Goal: Task Accomplishment & Management: Use online tool/utility

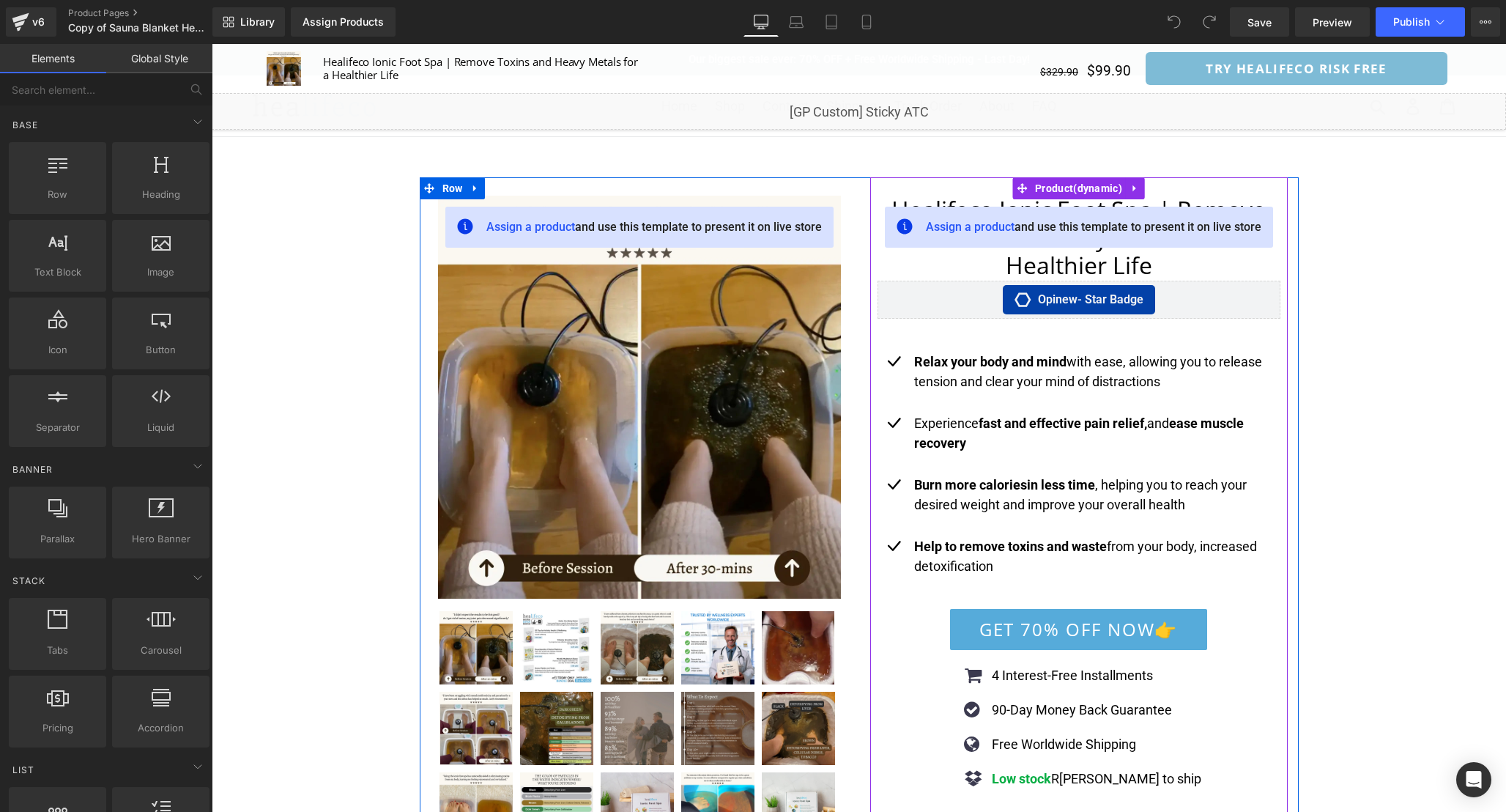
scroll to position [87, 0]
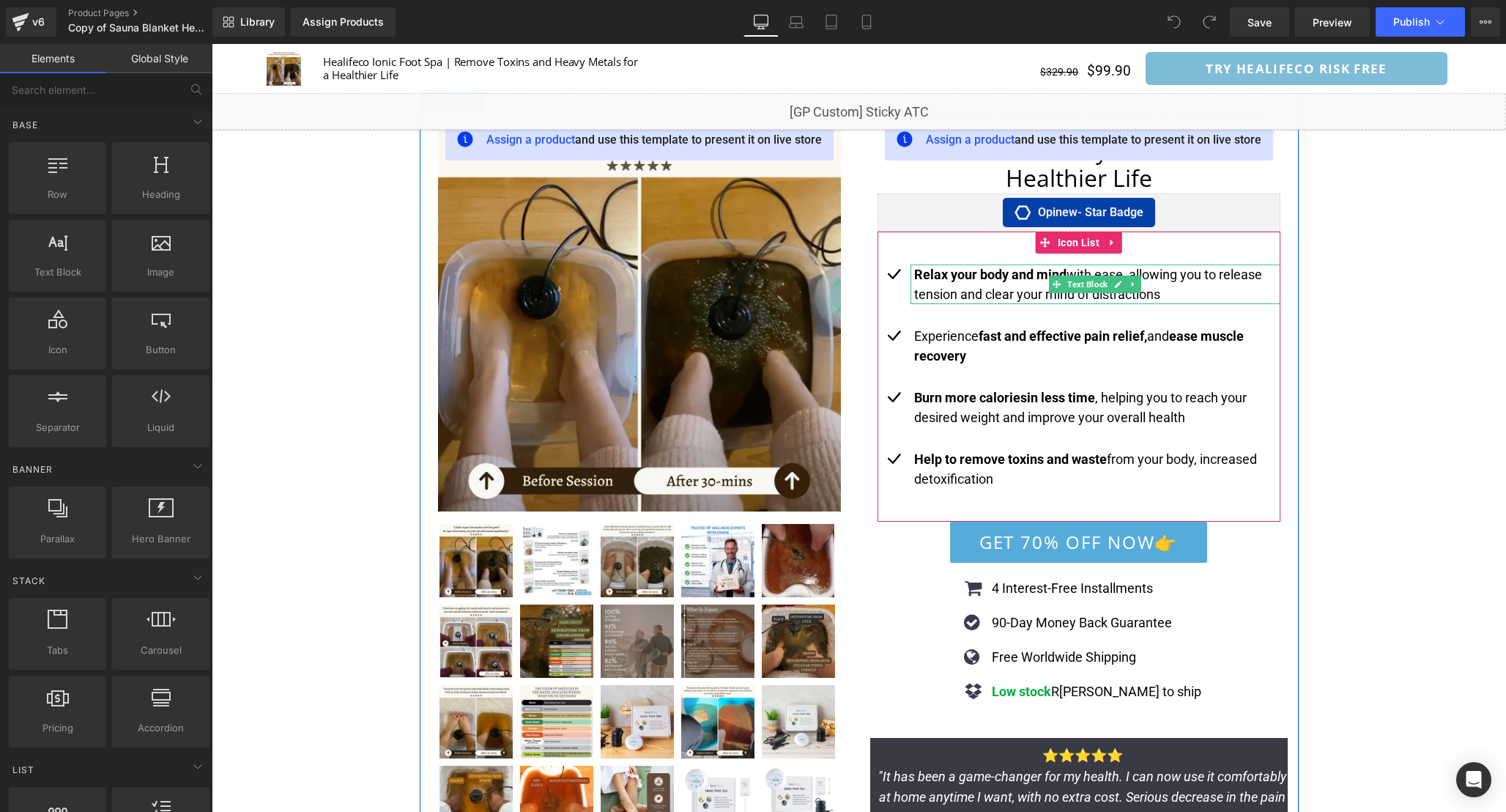
click at [1167, 283] on p "Relax your body and mind with ease, allowing you to release tension and clear y…" at bounding box center [1097, 284] width 366 height 40
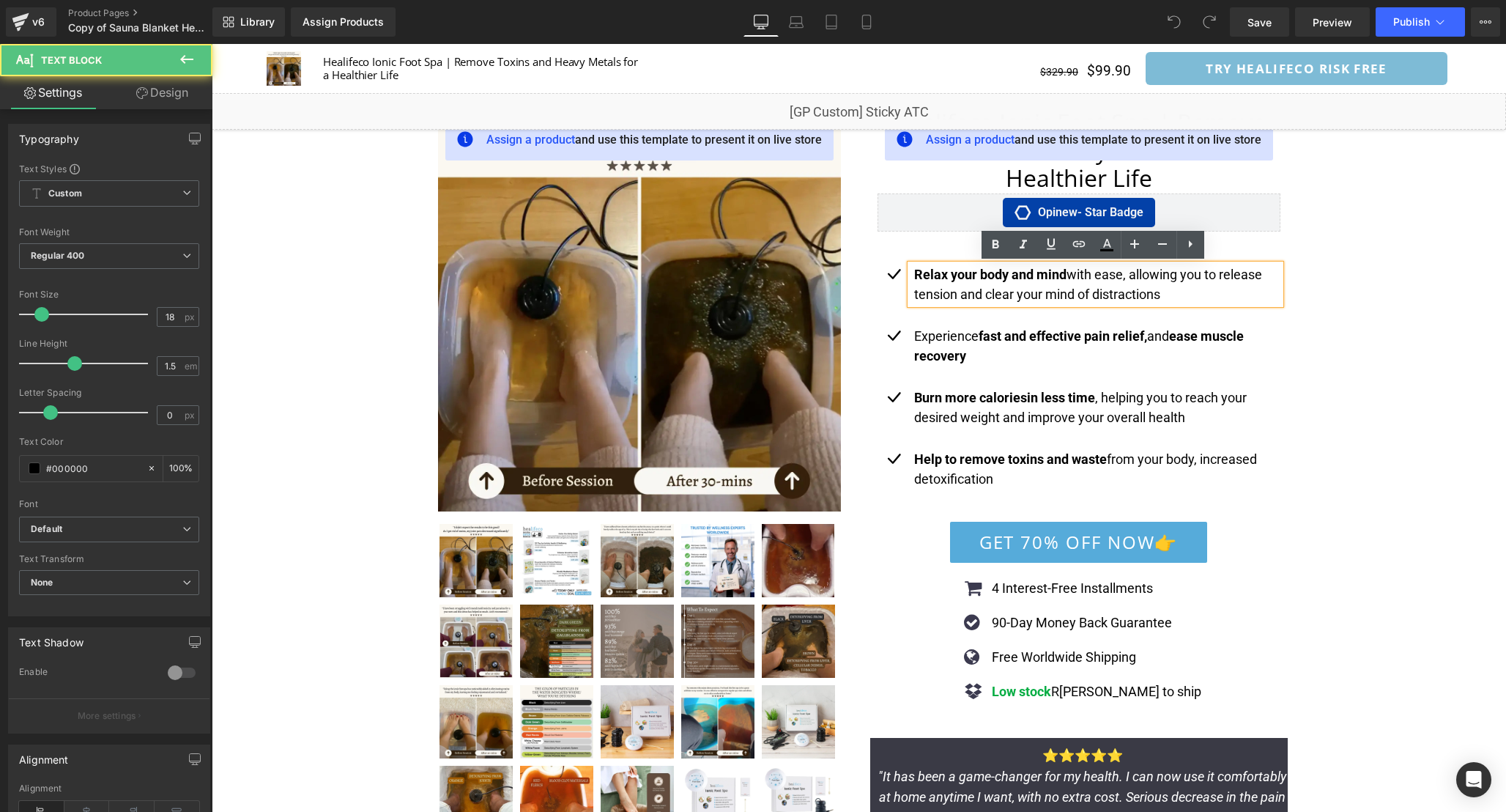
click at [1160, 292] on p "Relax your body and mind with ease, allowing you to release tension and clear y…" at bounding box center [1097, 284] width 366 height 40
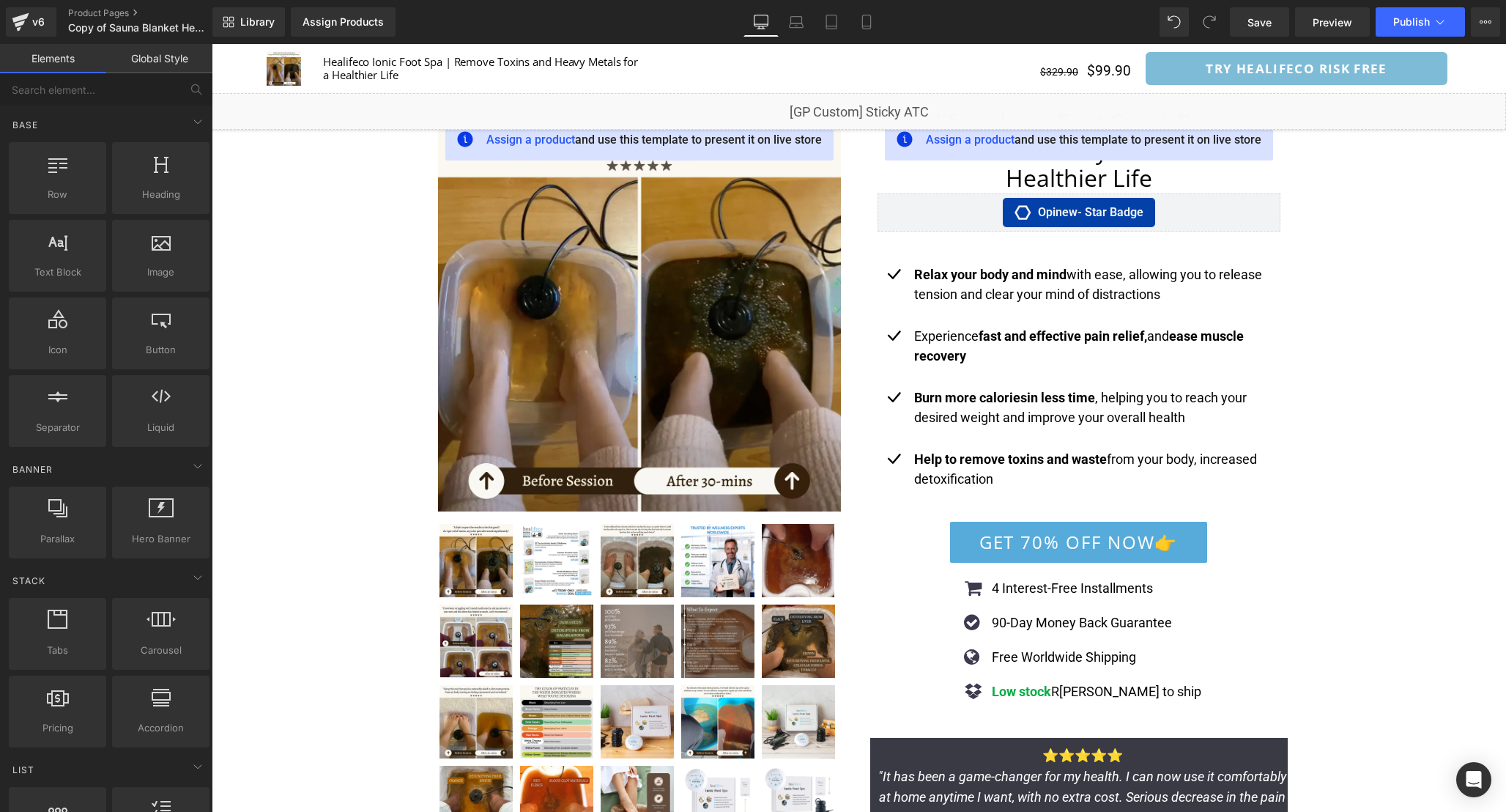
scroll to position [35, 0]
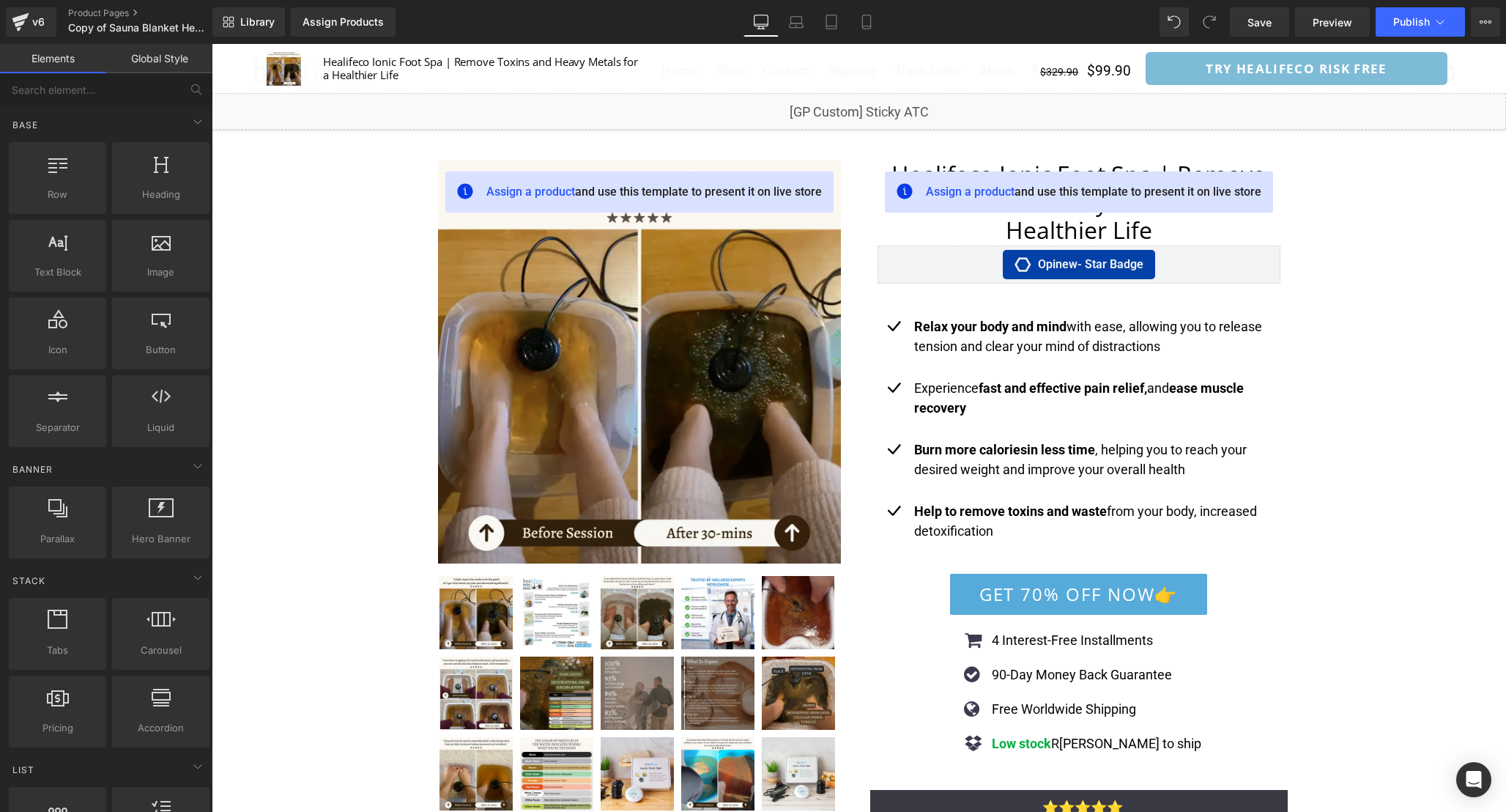
click at [1224, 28] on span at bounding box center [1210, 22] width 29 height 29
drag, startPoint x: 1240, startPoint y: 28, endPoint x: 1072, endPoint y: 228, distance: 261.2
click at [1240, 28] on link "Save" at bounding box center [1259, 22] width 59 height 29
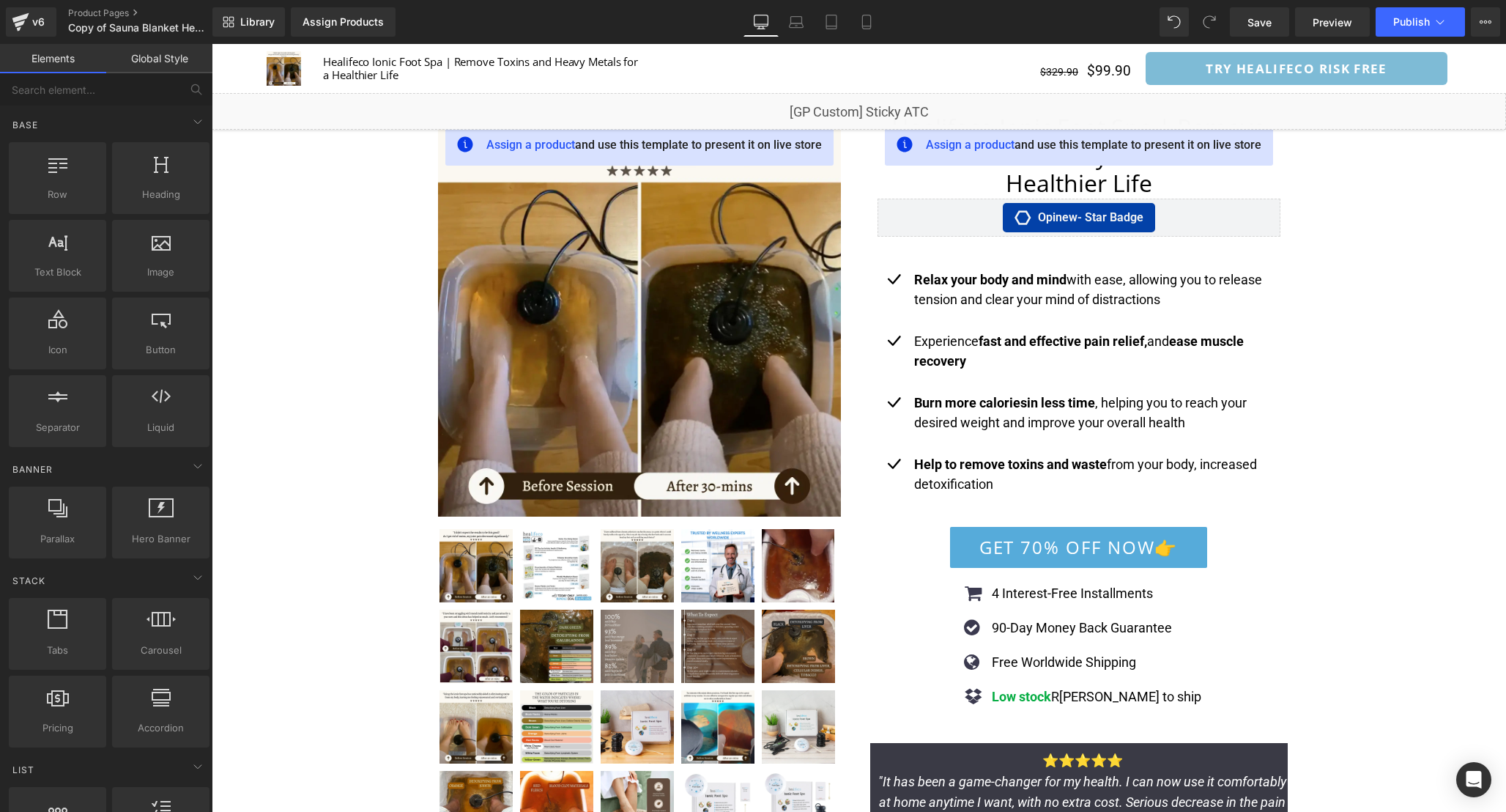
scroll to position [0, 0]
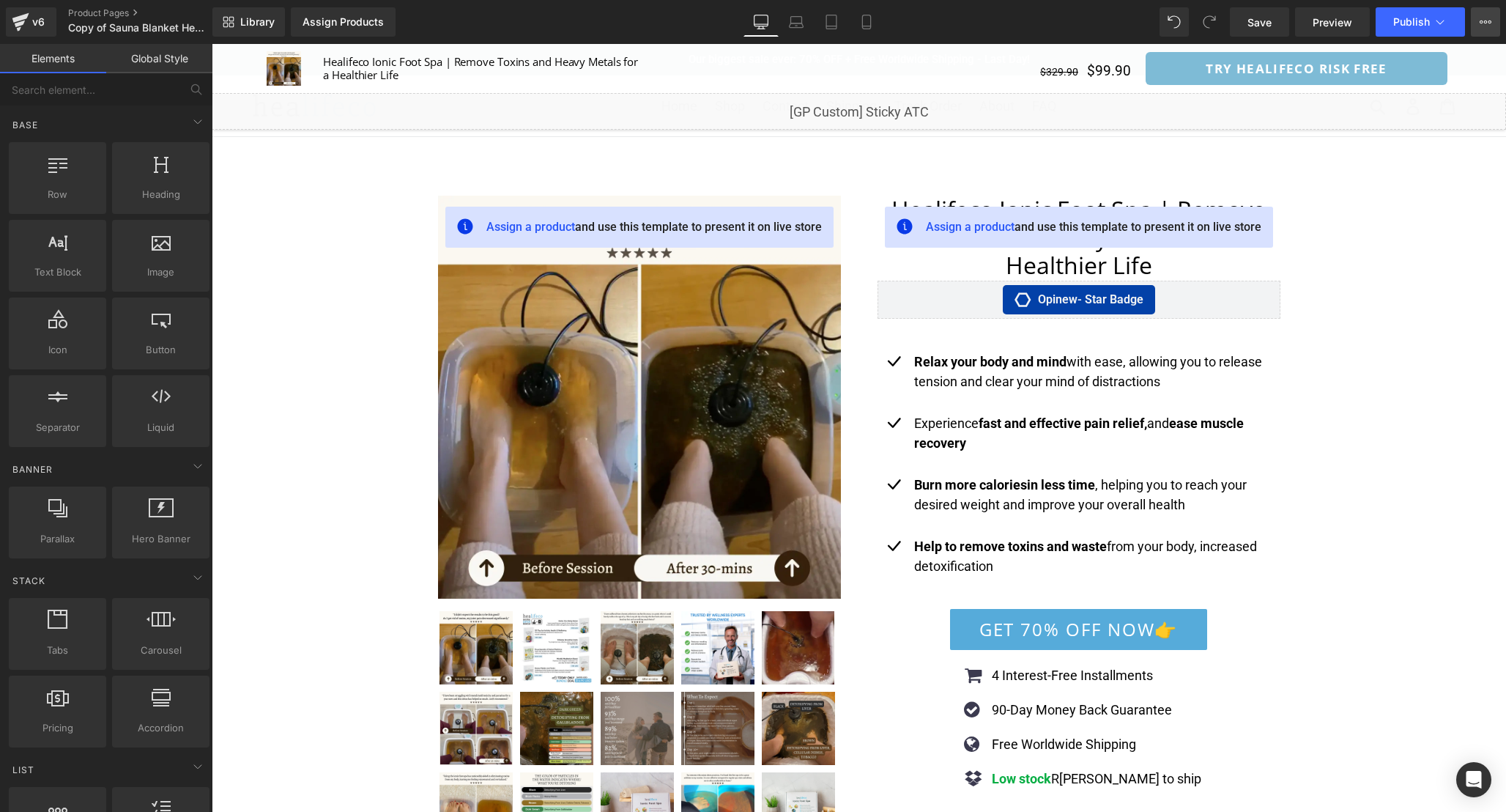
click at [1484, 25] on icon at bounding box center [1486, 22] width 12 height 12
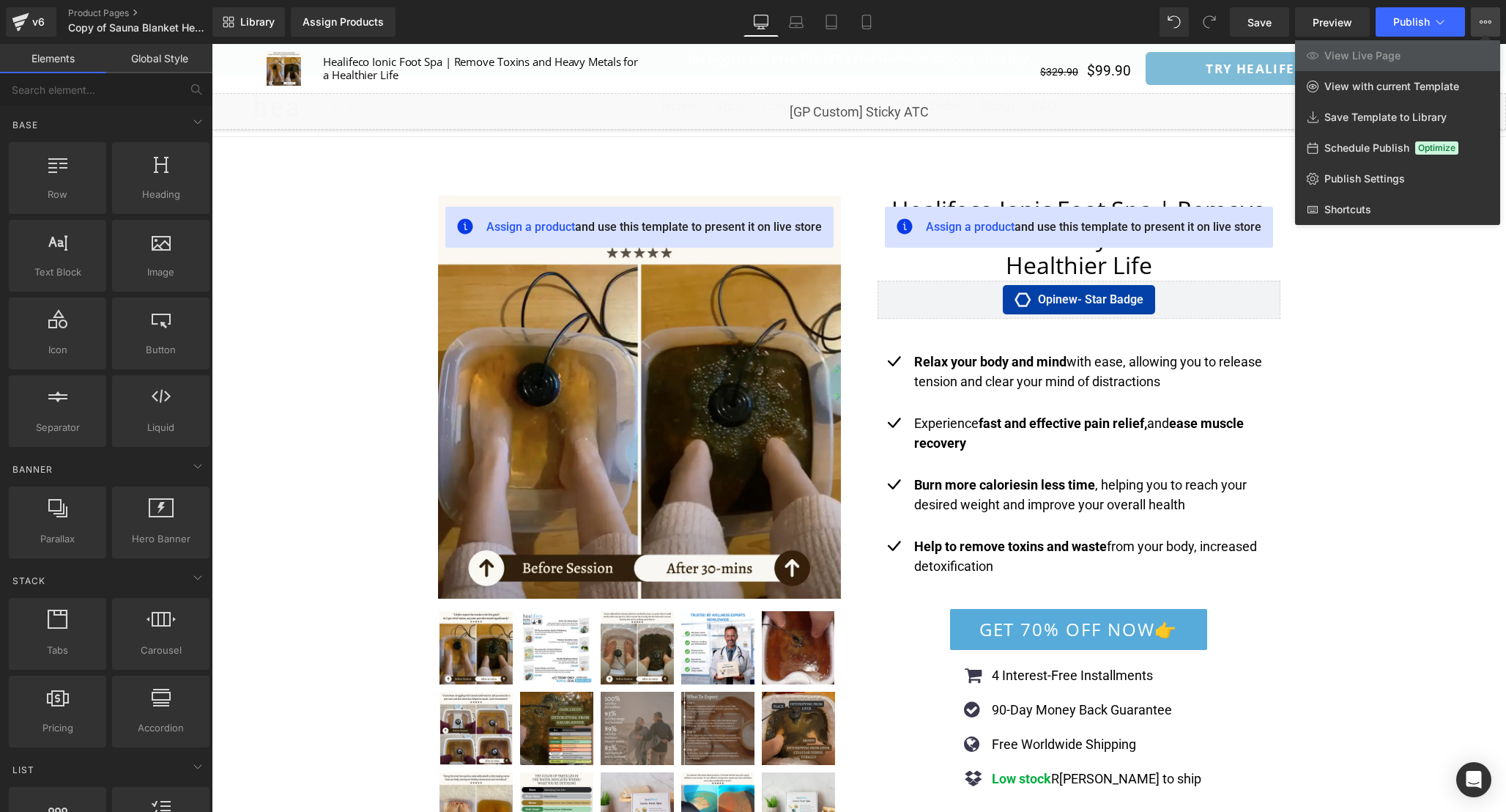
click at [1374, 279] on div at bounding box center [858, 428] width 1294 height 768
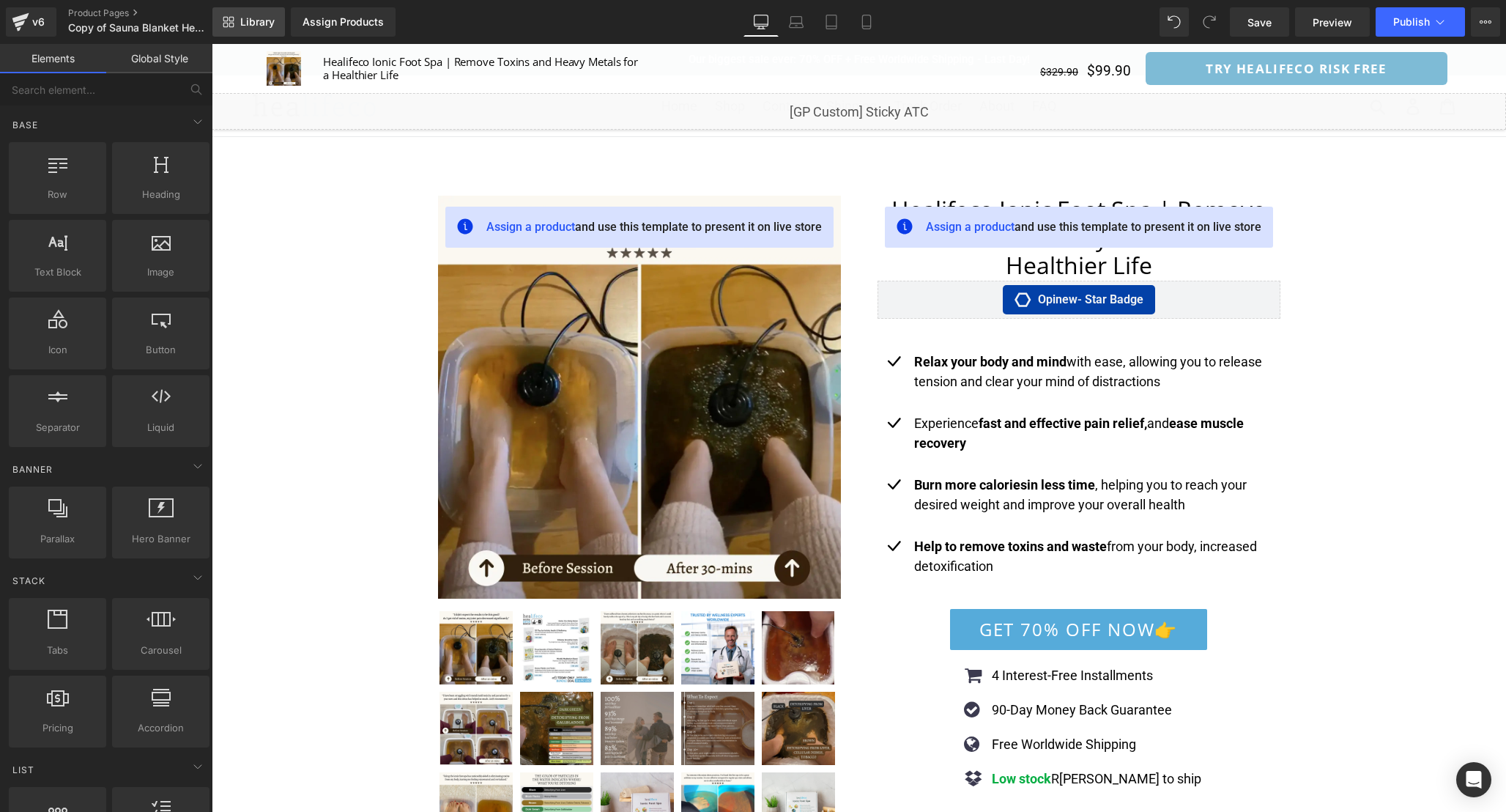
click at [263, 28] on span "Library" at bounding box center [257, 22] width 34 height 13
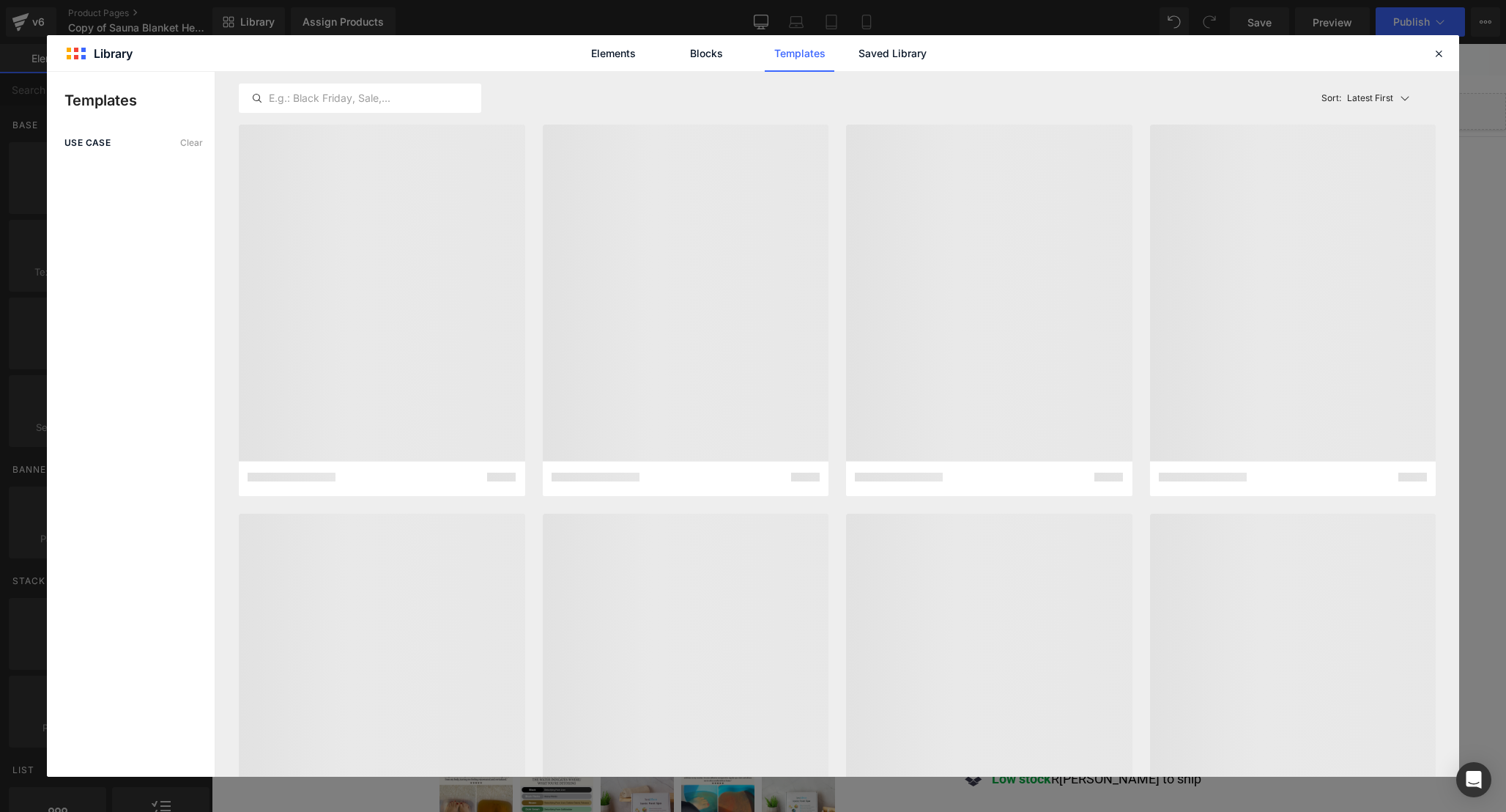
click at [1426, 57] on div "Elements Blocks Templates Saved Library" at bounding box center [753, 53] width 1412 height 36
click at [1442, 54] on icon at bounding box center [1438, 53] width 13 height 13
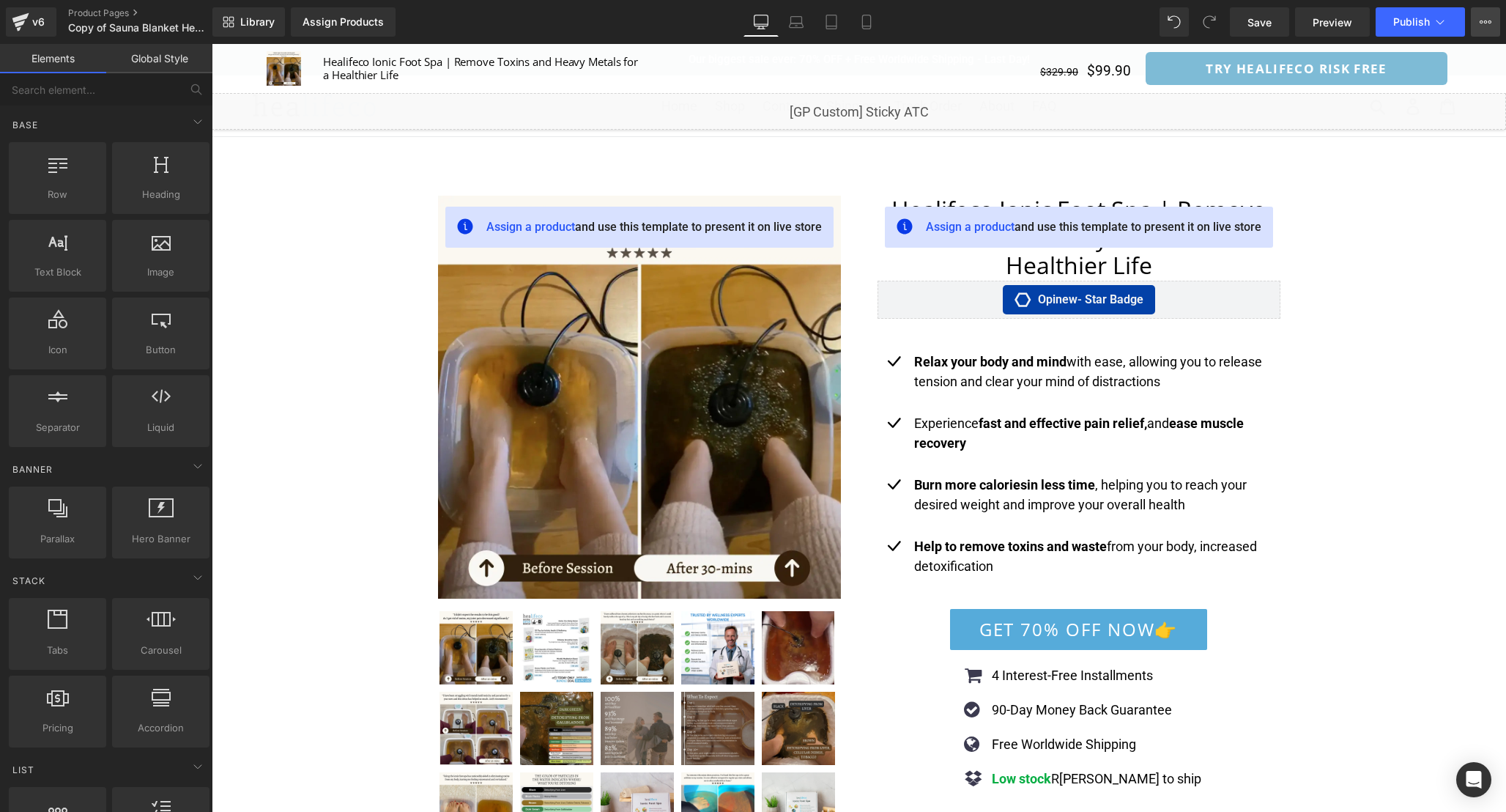
click at [1484, 28] on button "View Live Page View with current Template Save Template to Library Schedule Pub…" at bounding box center [1485, 22] width 29 height 29
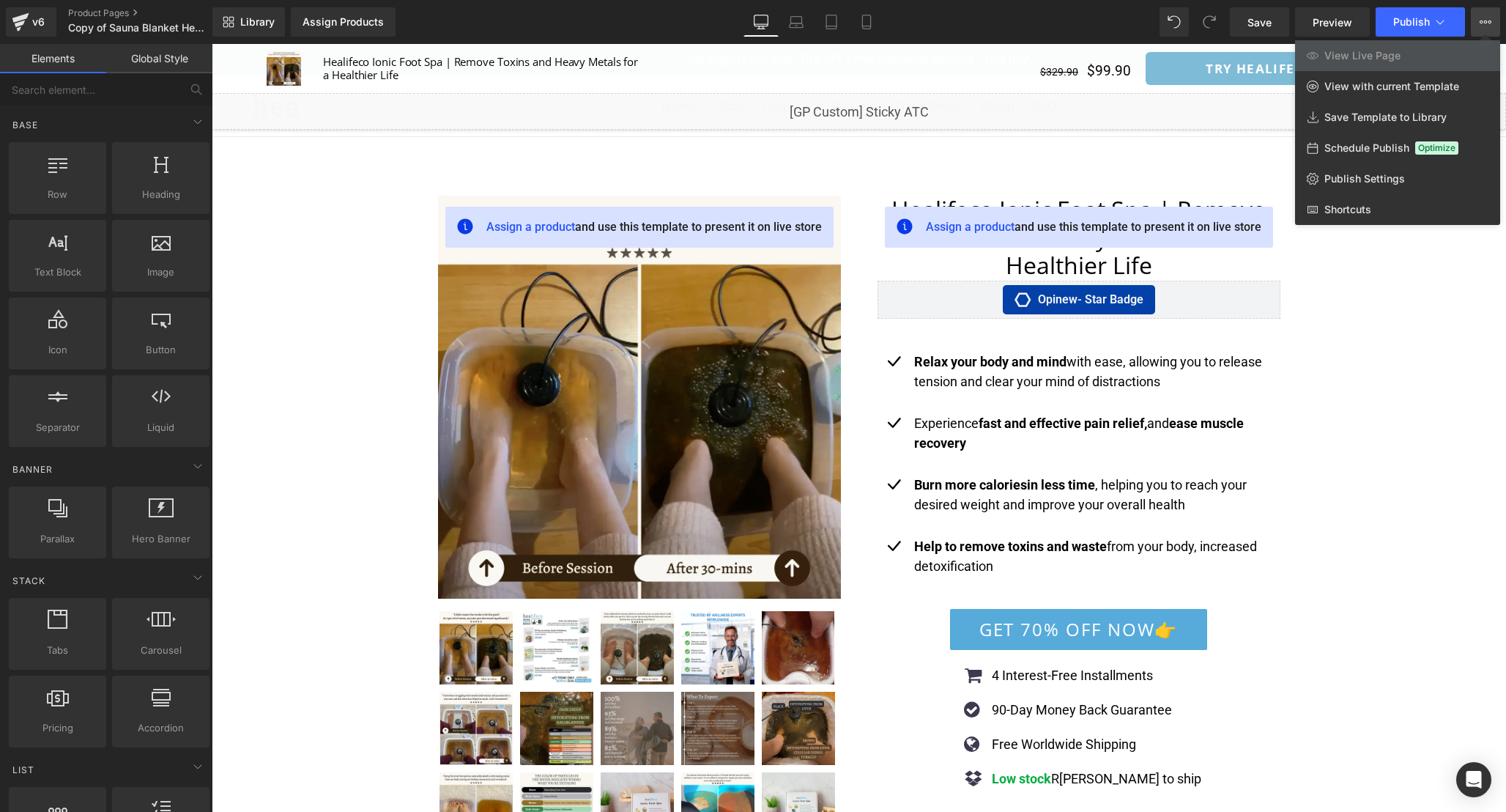
click at [1410, 280] on div at bounding box center [858, 428] width 1294 height 768
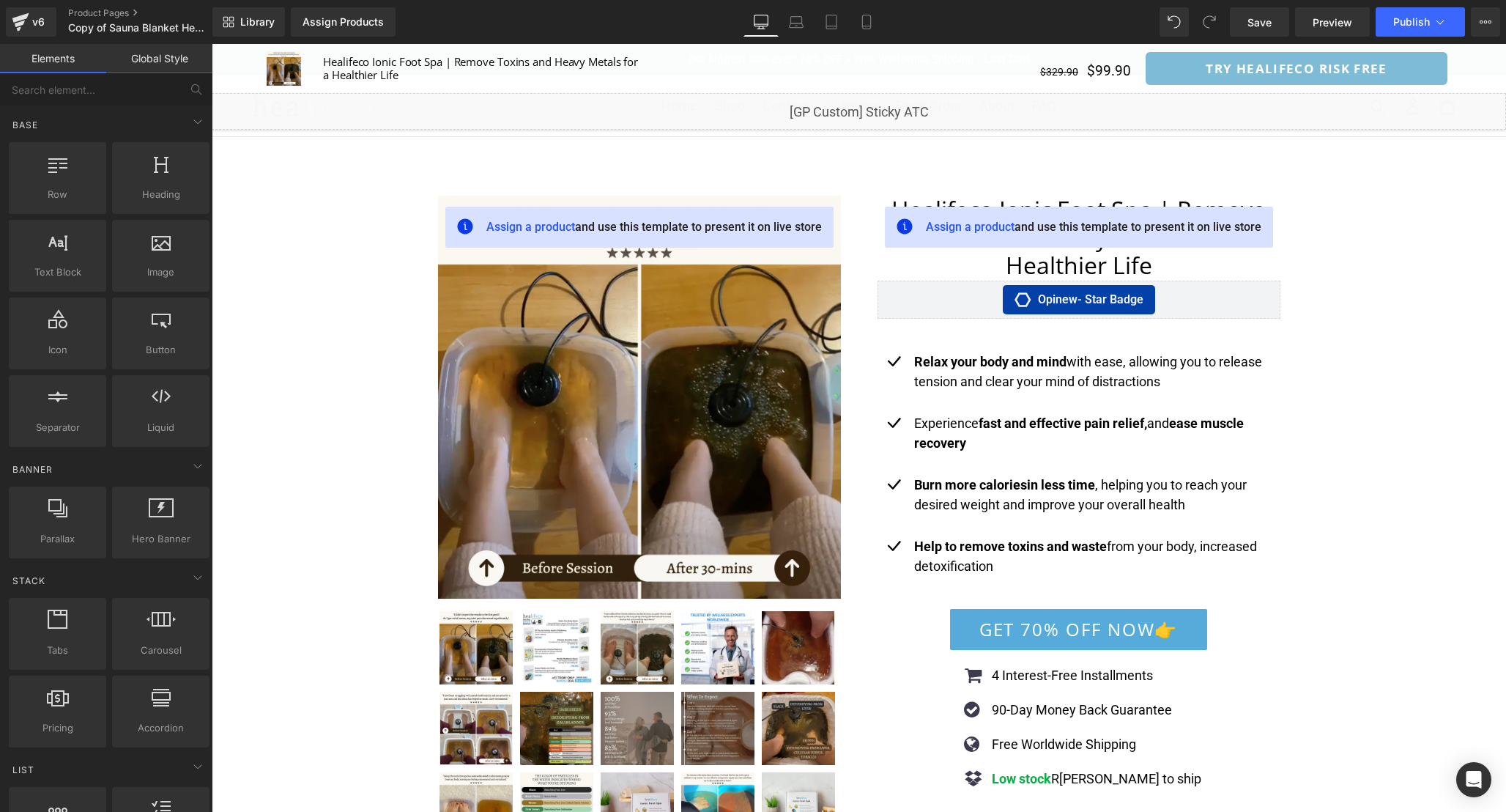
click at [108, 38] on div "v6 Product Pages Copy of Sauna Blanket Healifeco-Nur" at bounding box center [106, 22] width 213 height 44
click at [107, 34] on p "Copy of Sauna Blanket Healifeco-Nur" at bounding box center [146, 28] width 169 height 17
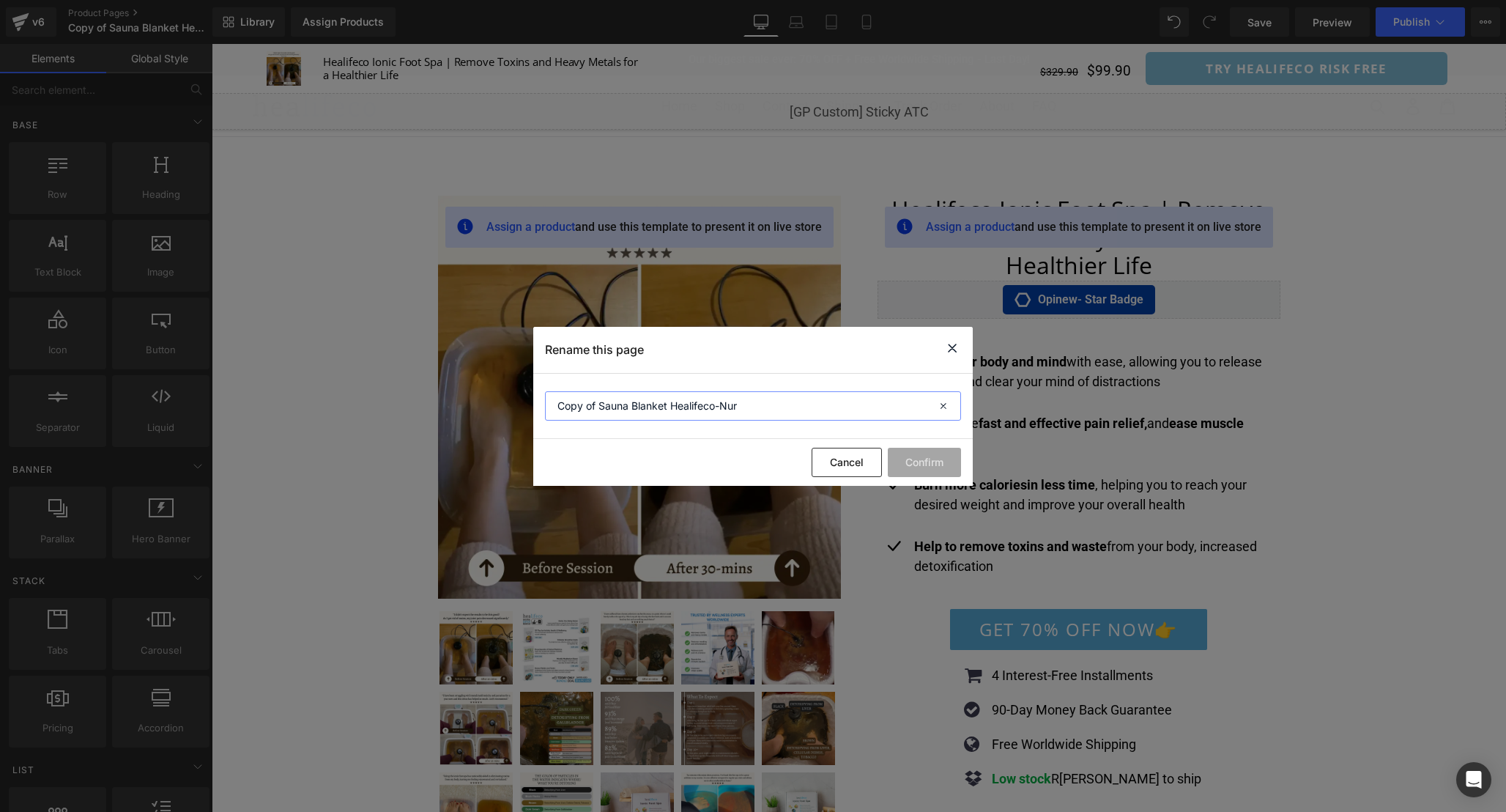
click at [809, 412] on input "Copy of Sauna Blanket Healifeco-Nur" at bounding box center [753, 406] width 416 height 29
click at [950, 354] on icon at bounding box center [952, 348] width 17 height 18
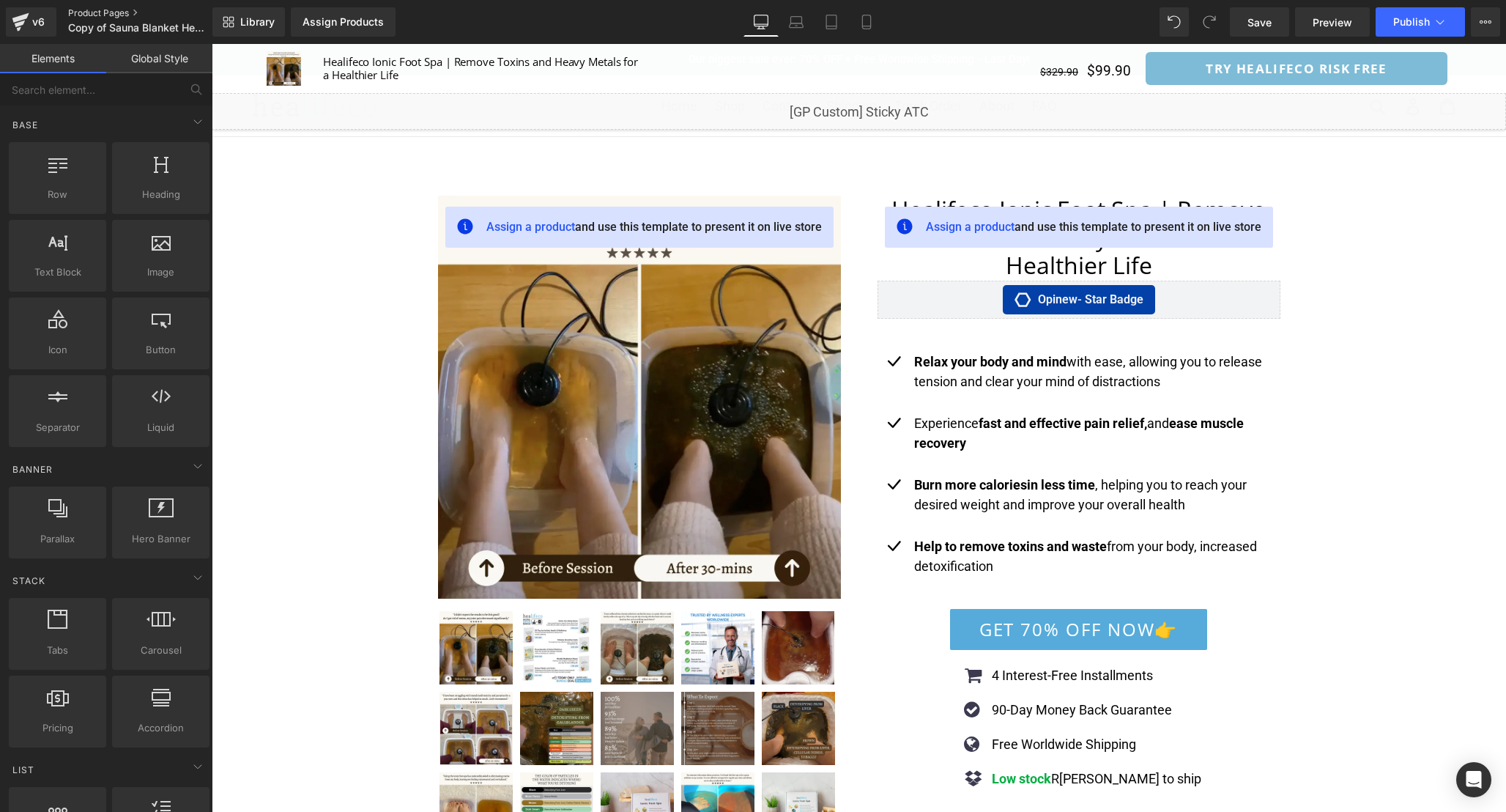
click at [135, 14] on link "Product Pages" at bounding box center [152, 14] width 169 height 12
